Goal: Transaction & Acquisition: Purchase product/service

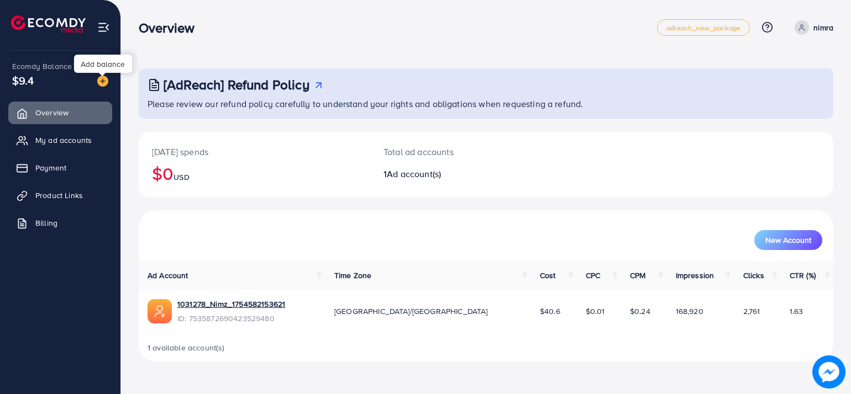
click at [99, 82] on img at bounding box center [102, 81] width 11 height 11
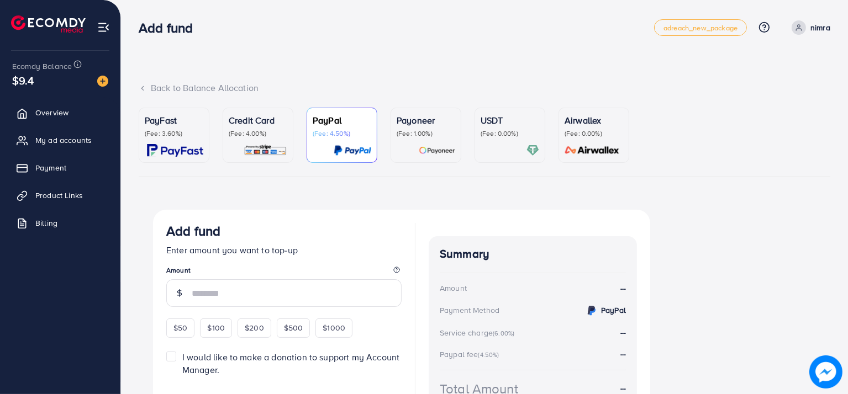
click at [187, 136] on p "(Fee: 3.60%)" at bounding box center [174, 133] width 59 height 9
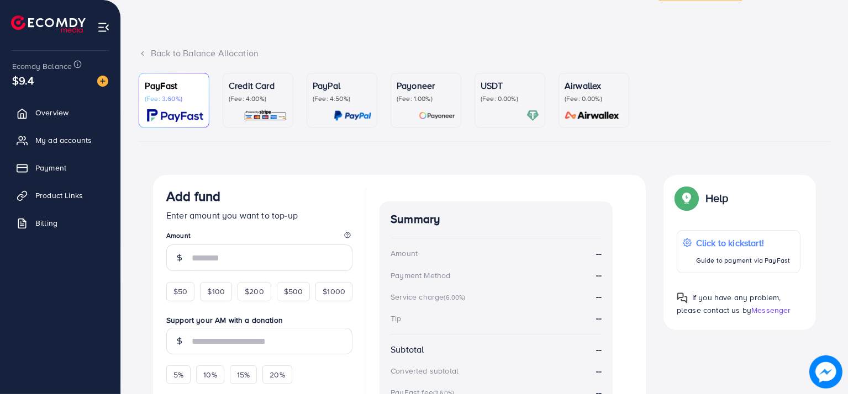
scroll to position [39, 0]
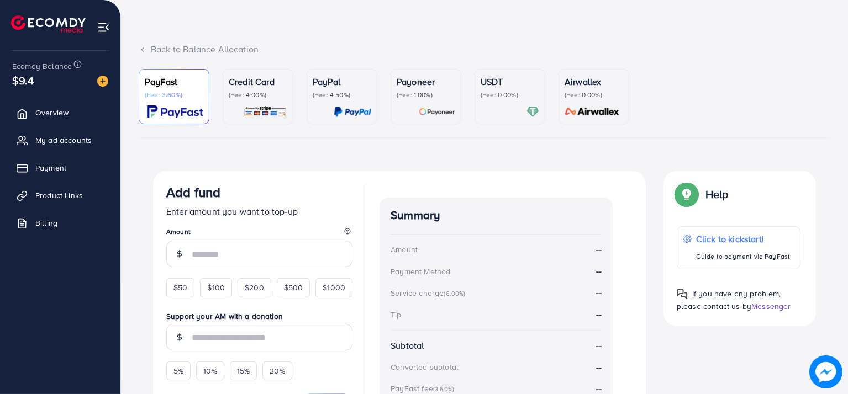
click at [508, 96] on p "(Fee: 0.00%)" at bounding box center [510, 95] width 59 height 9
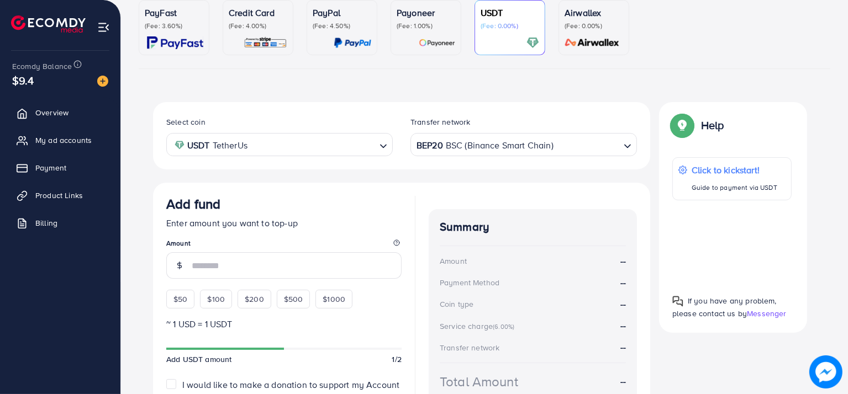
scroll to position [108, 0]
click at [409, 23] on p "(Fee: 1.00%)" at bounding box center [426, 25] width 59 height 9
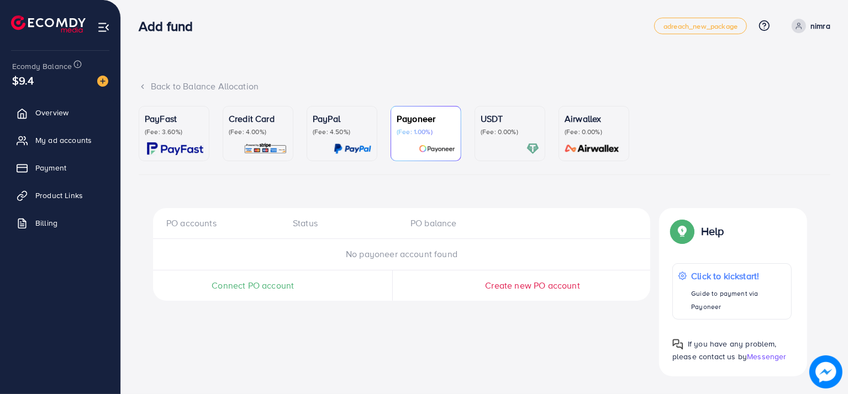
scroll to position [1, 0]
click at [367, 10] on nav "Add fund adreach_new_package Help Center Contact Support Plans and Pricing Term…" at bounding box center [484, 26] width 691 height 39
click at [333, 124] on p "PayPal" at bounding box center [342, 119] width 59 height 13
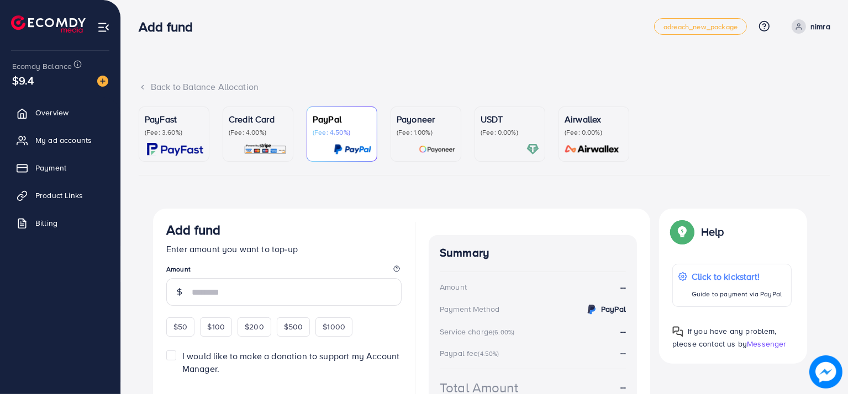
click at [509, 139] on div "USDT (Fee: 0.00%)" at bounding box center [510, 134] width 59 height 43
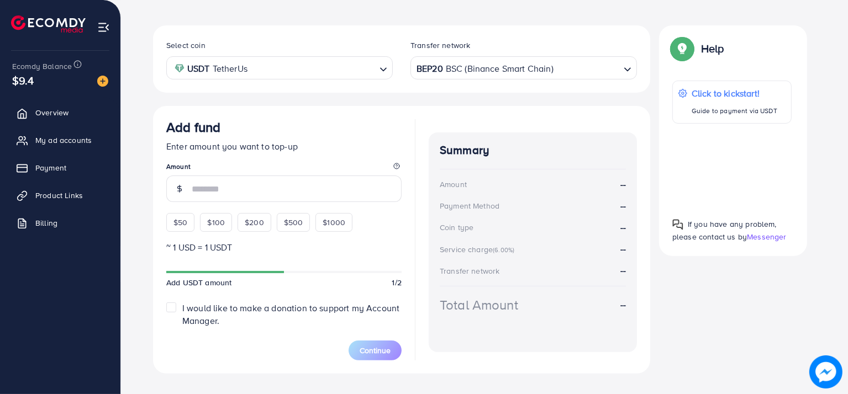
scroll to position [185, 0]
click at [234, 183] on input "number" at bounding box center [297, 188] width 210 height 27
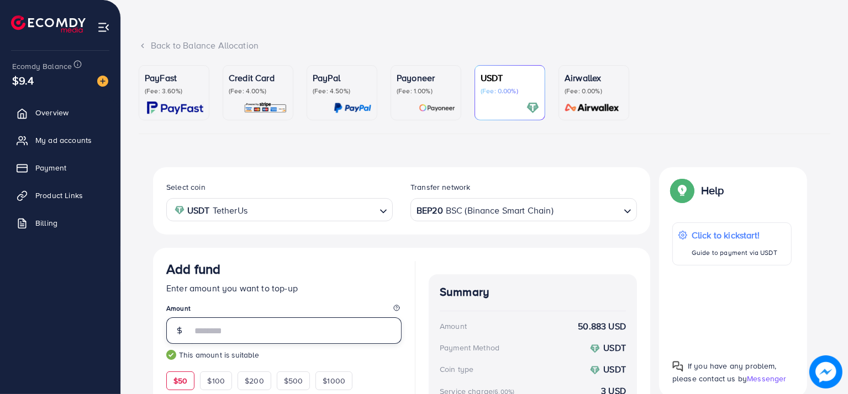
scroll to position [42, 0]
type input "**"
click at [166, 89] on p "(Fee: 3.60%)" at bounding box center [174, 91] width 59 height 9
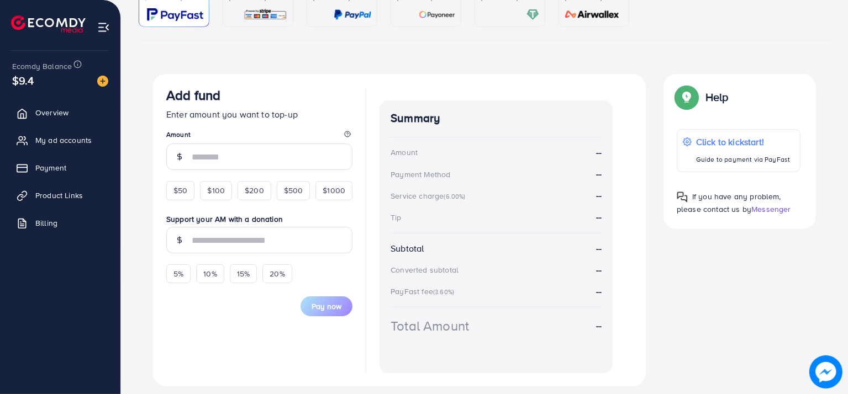
scroll to position [139, 0]
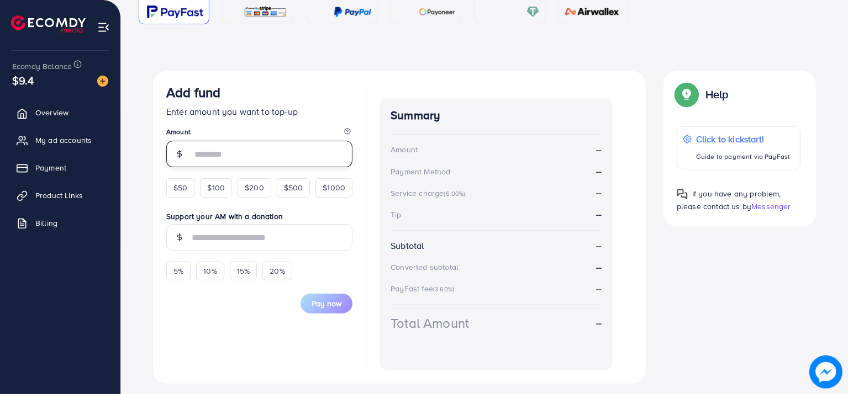
click at [244, 161] on input "number" at bounding box center [272, 154] width 161 height 27
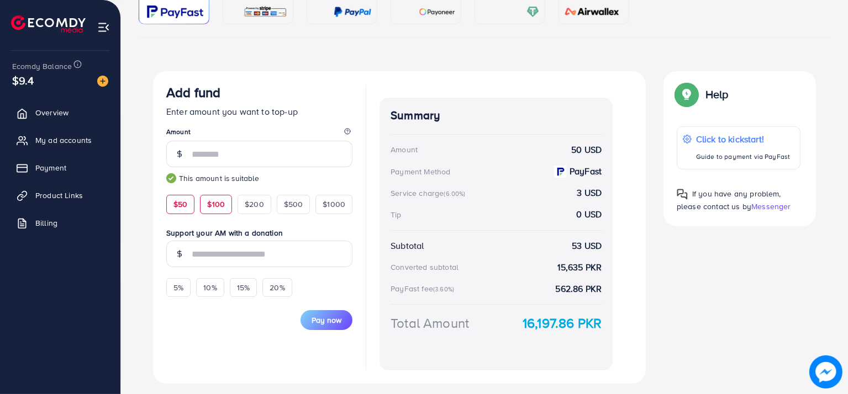
click at [208, 205] on span "$100" at bounding box center [216, 204] width 18 height 11
drag, startPoint x: 235, startPoint y: 207, endPoint x: 256, endPoint y: 213, distance: 22.5
click at [256, 213] on div "$50 $100 $200 $500 $1000" at bounding box center [259, 201] width 186 height 24
click at [265, 204] on div "$200" at bounding box center [254, 204] width 34 height 19
click at [334, 209] on span "$1000" at bounding box center [334, 204] width 23 height 11
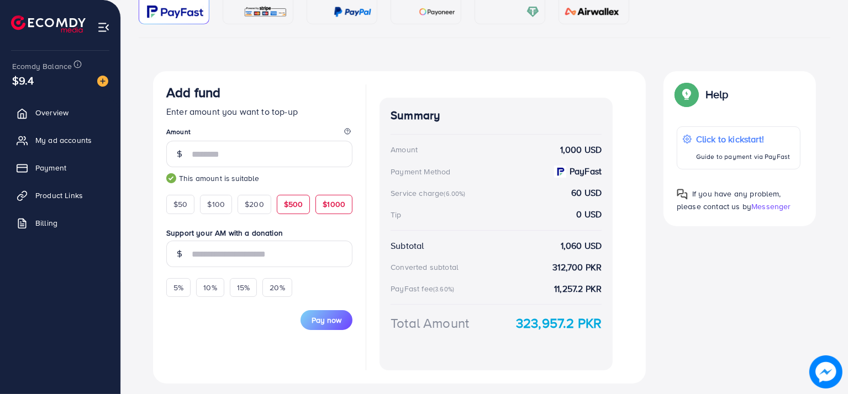
click at [296, 212] on div "$500" at bounding box center [294, 204] width 34 height 19
click at [259, 202] on span "$200" at bounding box center [254, 204] width 19 height 11
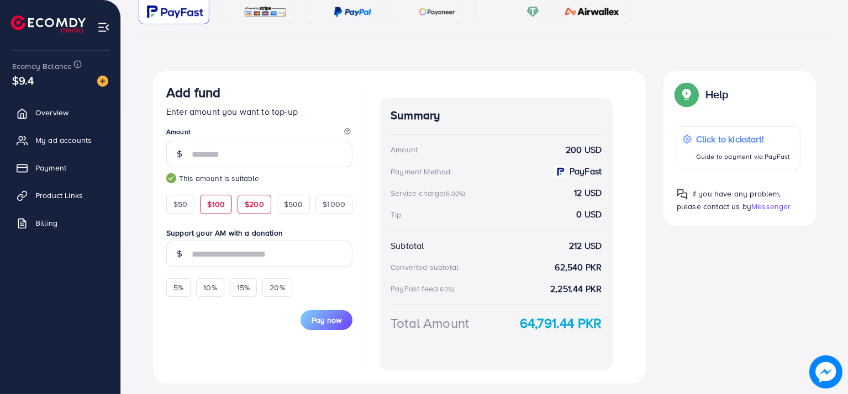
click at [223, 205] on span "$100" at bounding box center [216, 204] width 18 height 11
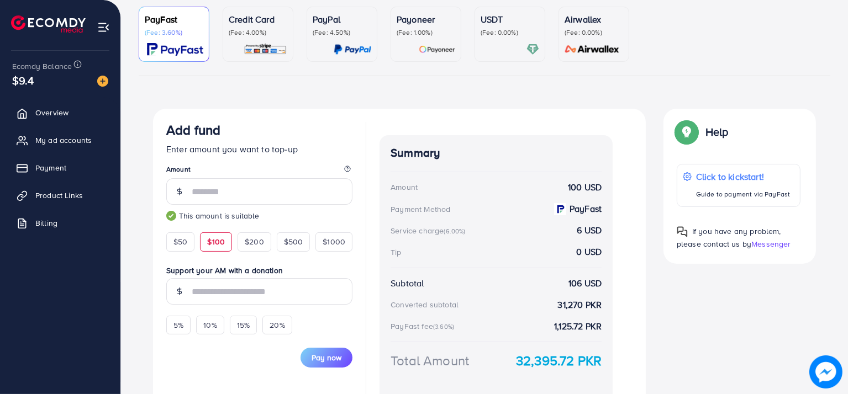
scroll to position [102, 0]
click at [187, 248] on div "$50" at bounding box center [180, 241] width 28 height 19
type input "**"
click at [288, 34] on link "Credit Card (Fee: 4.00%)" at bounding box center [258, 33] width 71 height 55
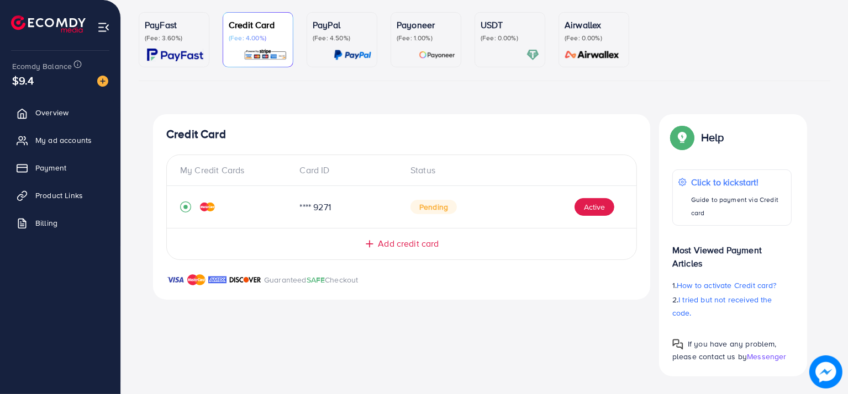
scroll to position [95, 0]
click at [342, 36] on p "(Fee: 4.50%)" at bounding box center [342, 38] width 59 height 9
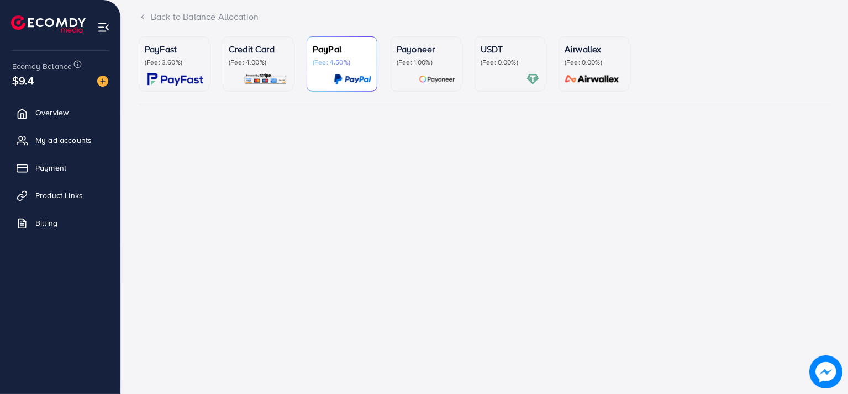
scroll to position [71, 0]
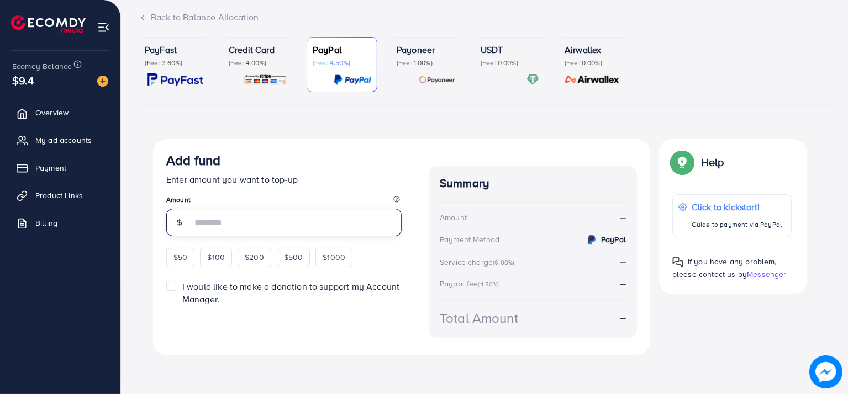
click at [226, 224] on input "number" at bounding box center [297, 223] width 210 height 28
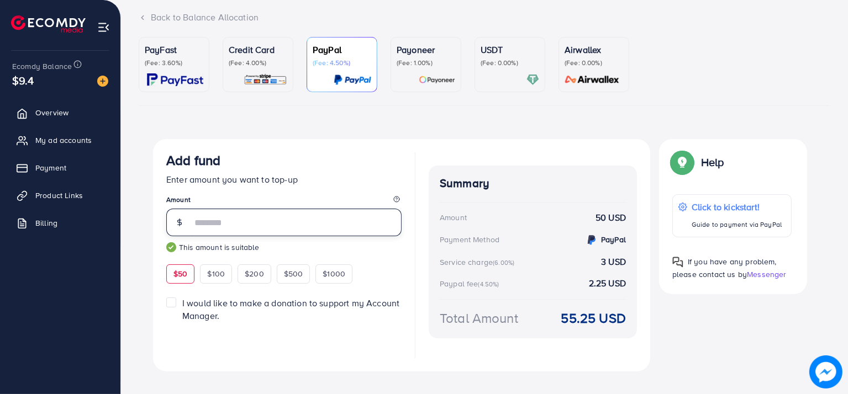
type input "**"
click at [423, 76] on img at bounding box center [437, 79] width 36 height 13
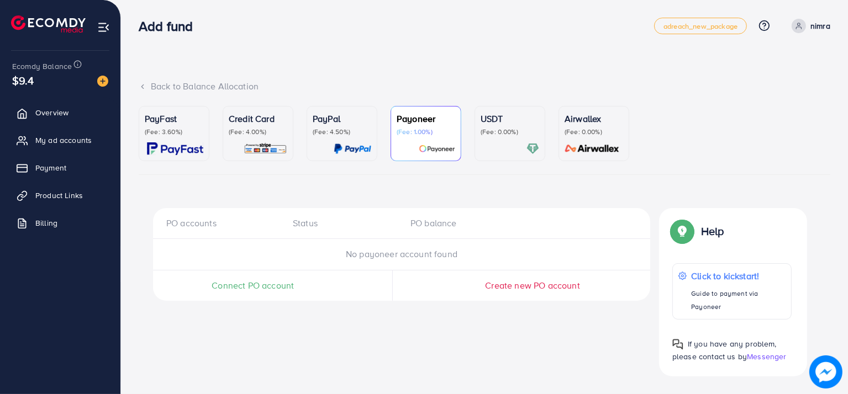
scroll to position [1, 0]
click at [495, 131] on p "(Fee: 0.00%)" at bounding box center [510, 132] width 59 height 9
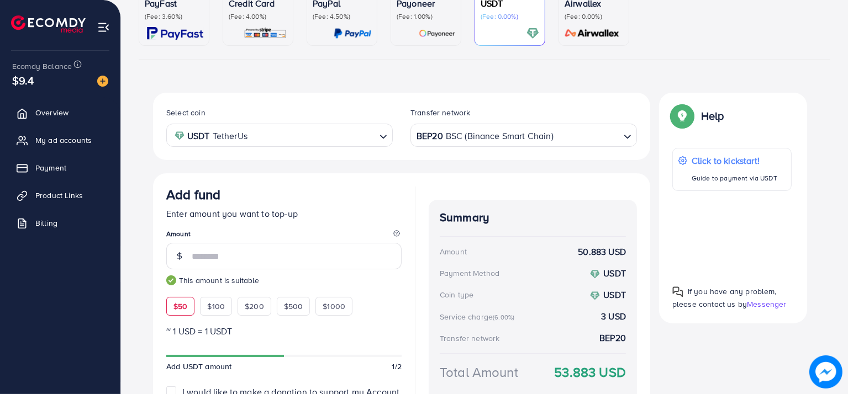
scroll to position [117, 0]
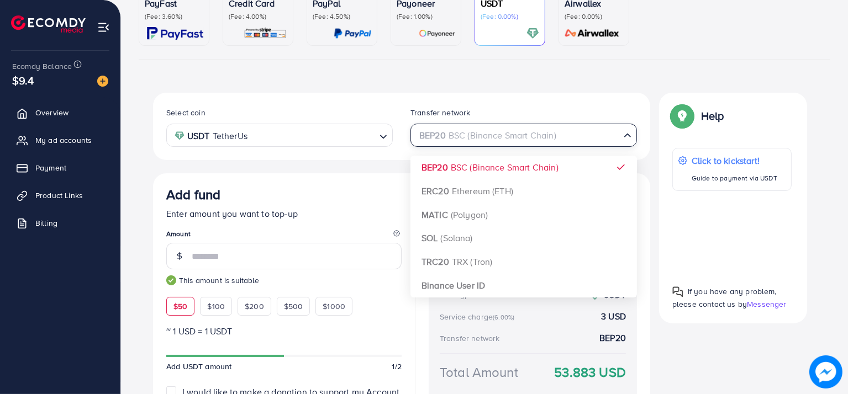
click at [629, 138] on icon "Search for option" at bounding box center [627, 135] width 11 height 11
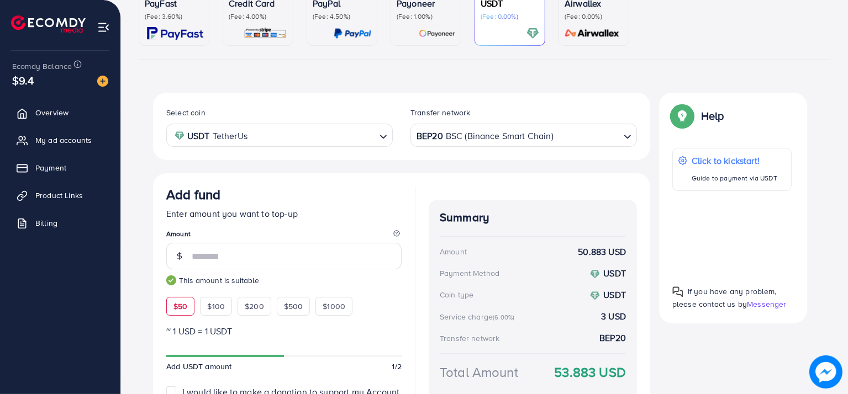
click at [629, 138] on icon "Search for option" at bounding box center [627, 136] width 11 height 11
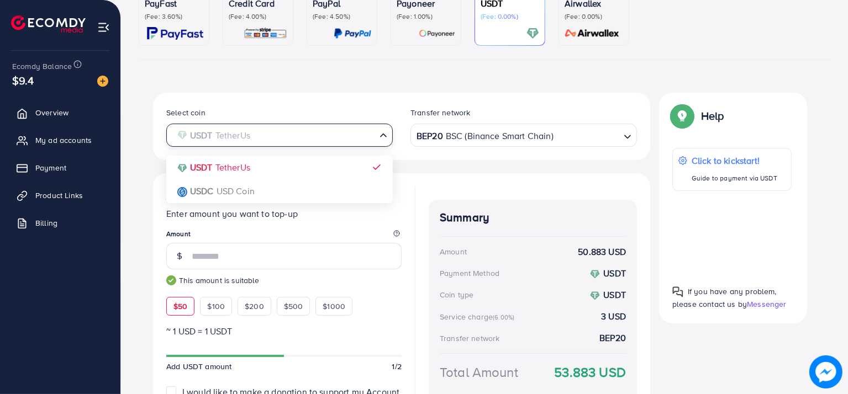
click at [382, 139] on icon "Search for option" at bounding box center [383, 135] width 11 height 11
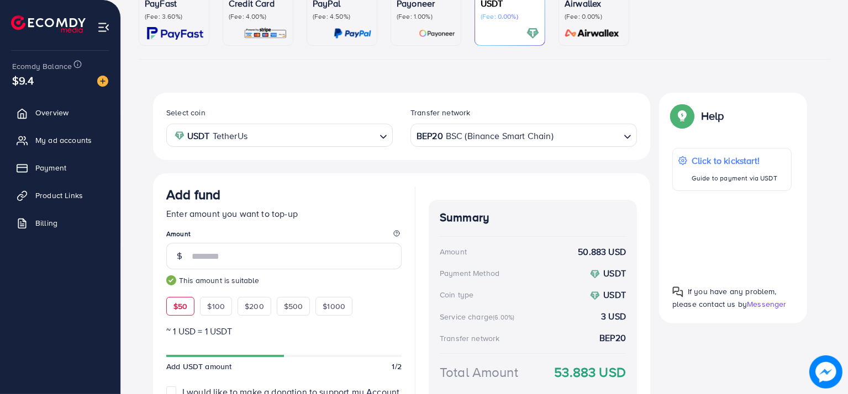
click at [382, 139] on icon "Search for option" at bounding box center [383, 136] width 11 height 11
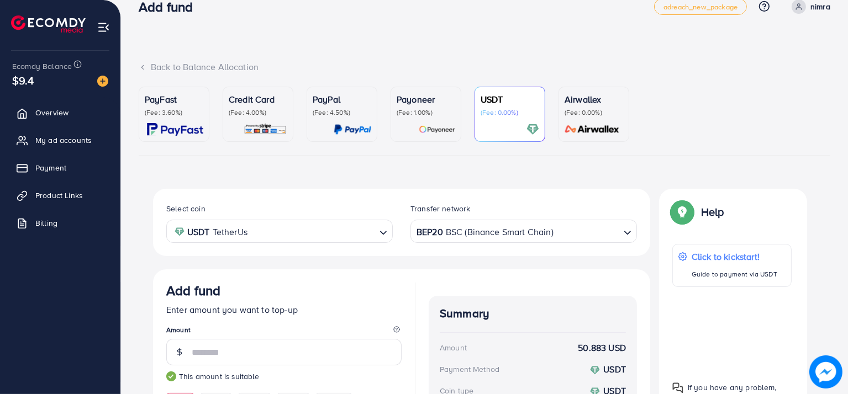
scroll to position [20, 0]
click at [608, 116] on p "(Fee: 0.00%)" at bounding box center [593, 113] width 59 height 9
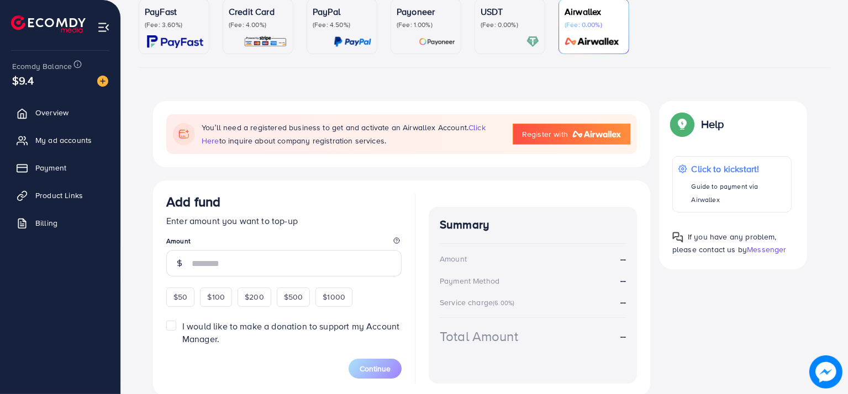
scroll to position [164, 0]
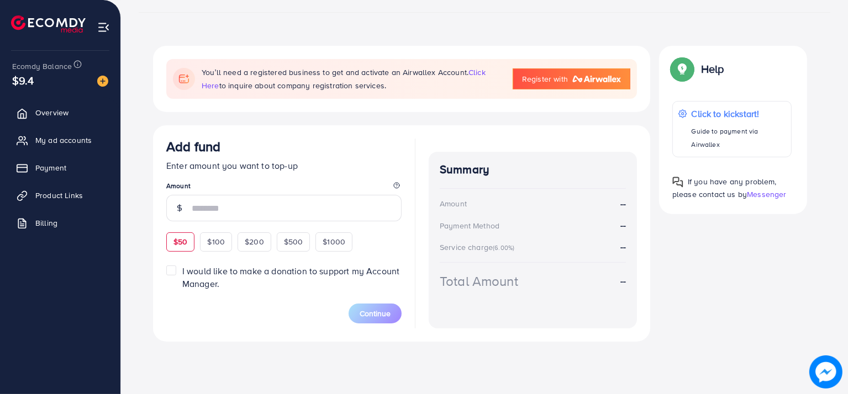
click at [184, 240] on span "$50" at bounding box center [180, 241] width 14 height 11
type input "**"
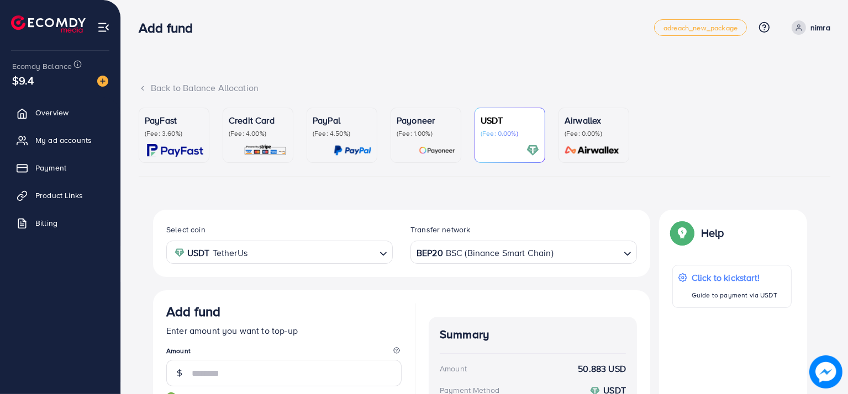
click at [263, 151] on img at bounding box center [266, 150] width 44 height 13
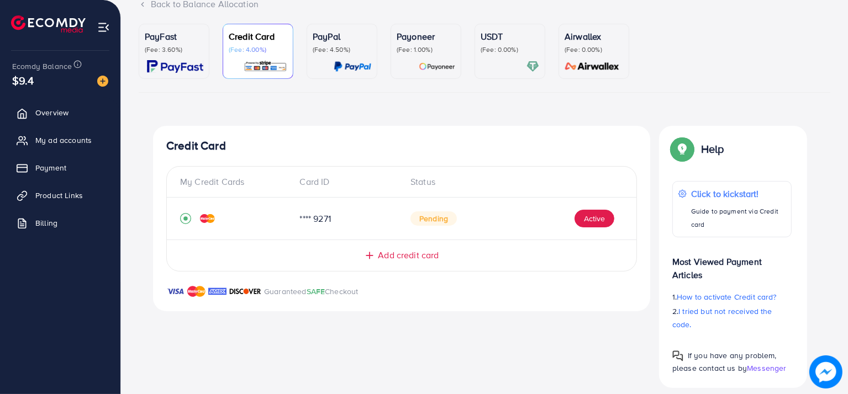
scroll to position [95, 0]
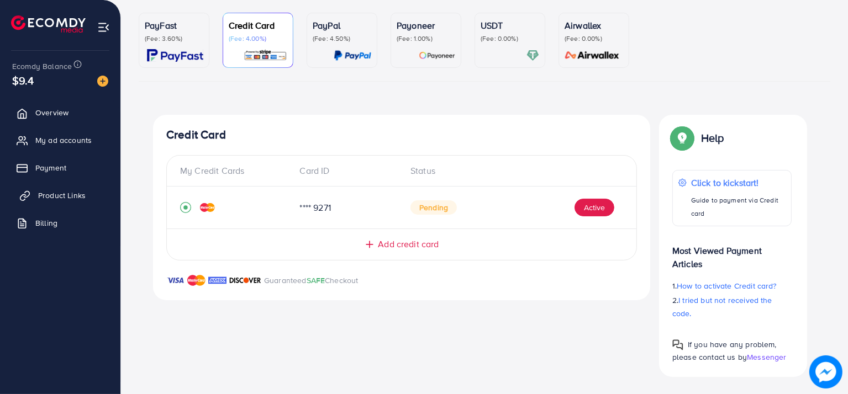
click at [57, 197] on span "Product Links" at bounding box center [61, 195] width 47 height 11
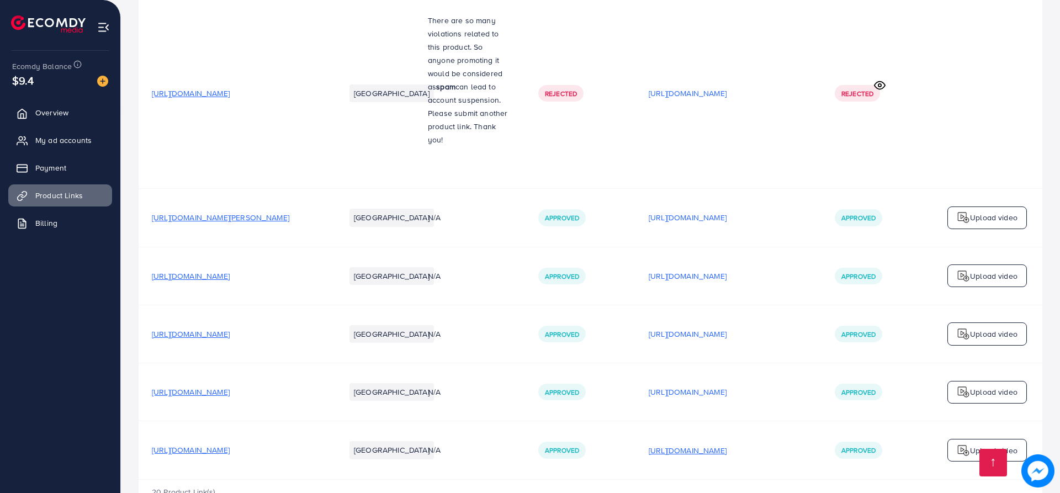
click at [727, 394] on p "[URL][DOMAIN_NAME]" at bounding box center [688, 450] width 78 height 13
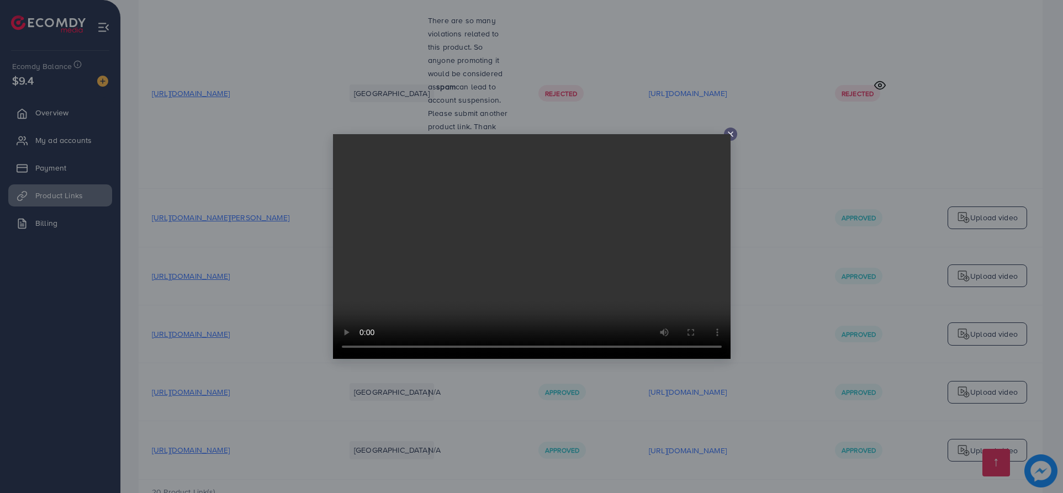
click at [730, 135] on video at bounding box center [532, 246] width 398 height 225
click at [733, 130] on icon at bounding box center [730, 134] width 9 height 9
